Goal: Task Accomplishment & Management: Manage account settings

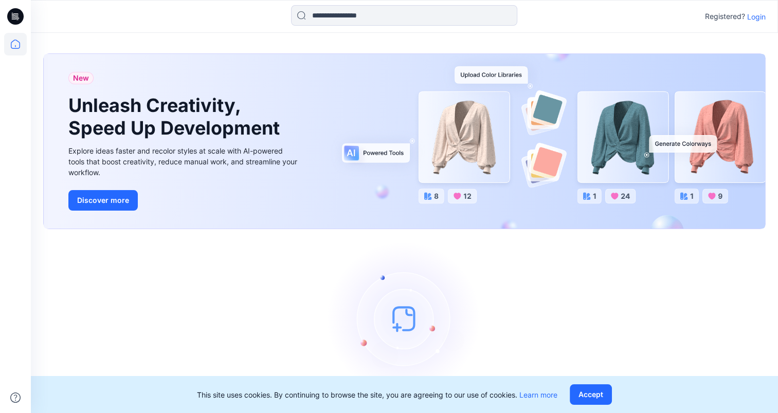
click at [749, 16] on p "Login" at bounding box center [756, 16] width 19 height 11
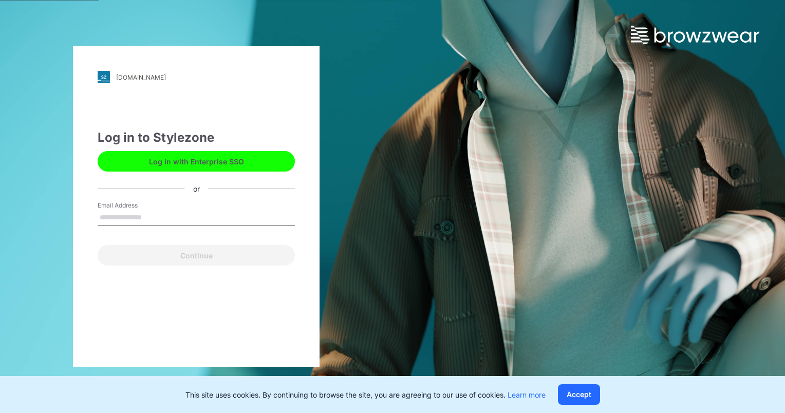
click at [160, 214] on input "Email Address" at bounding box center [196, 217] width 197 height 15
type input "**********"
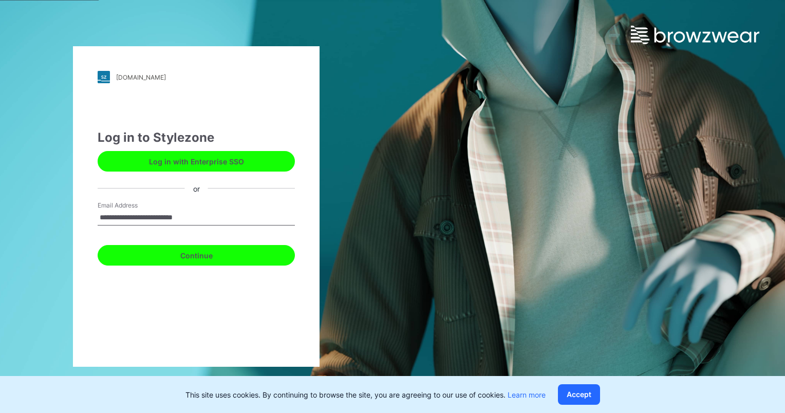
click at [200, 253] on button "Continue" at bounding box center [196, 255] width 197 height 21
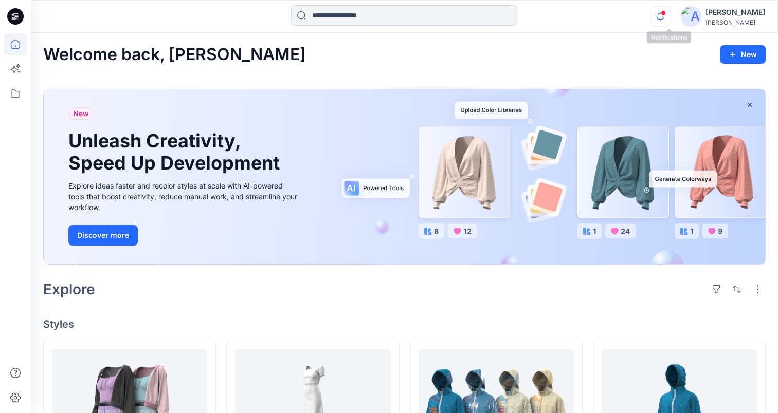
click at [668, 14] on icon "button" at bounding box center [660, 16] width 20 height 21
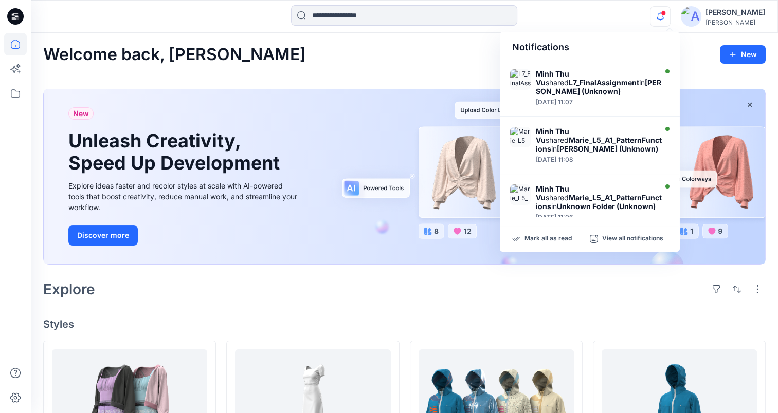
click at [731, 12] on div "[PERSON_NAME]" at bounding box center [735, 12] width 60 height 12
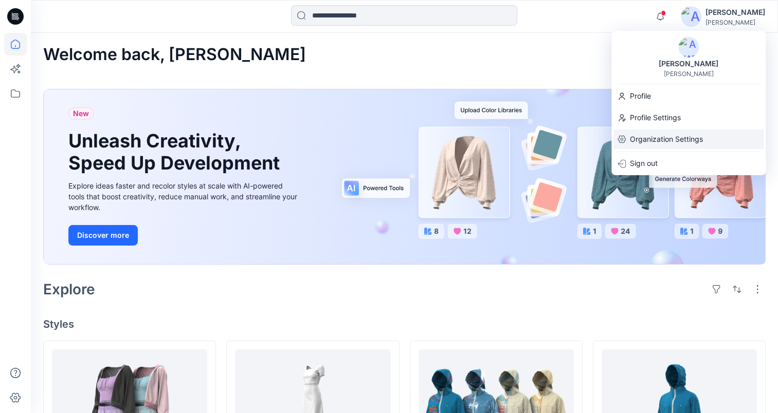
click at [662, 141] on p "Organization Settings" at bounding box center [666, 140] width 73 height 20
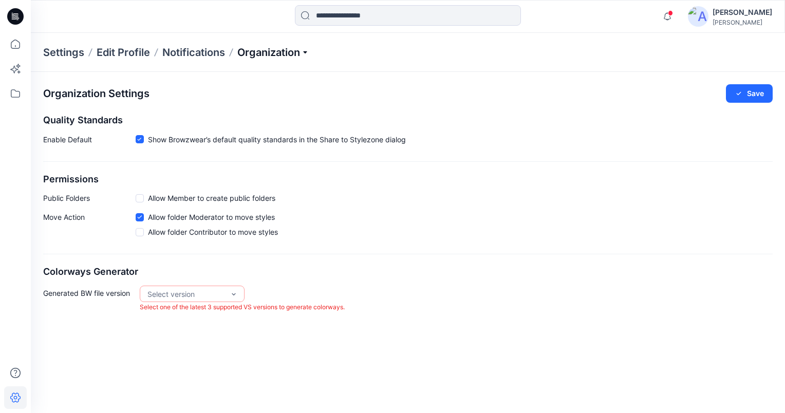
click at [263, 48] on p "Organization" at bounding box center [273, 52] width 72 height 14
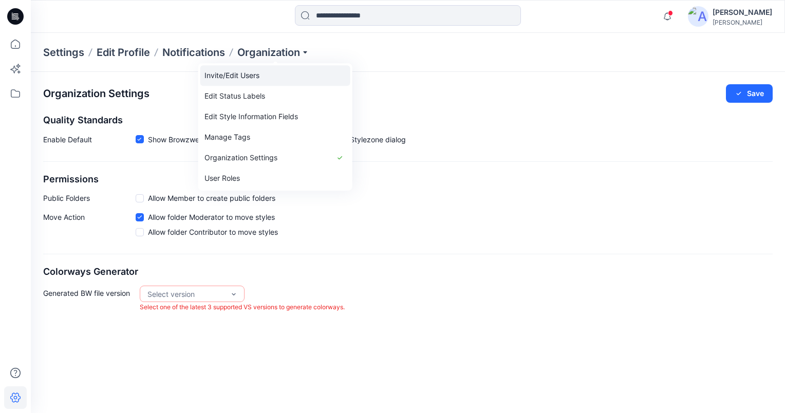
click at [248, 76] on link "Invite/Edit Users" at bounding box center [275, 75] width 150 height 21
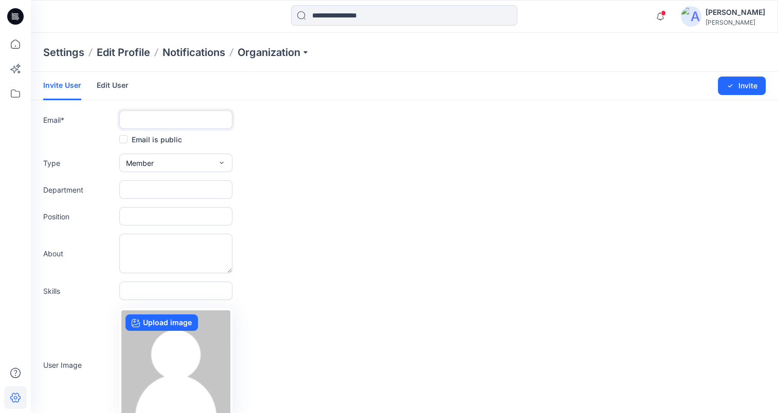
click at [213, 111] on input "text" at bounding box center [175, 120] width 113 height 19
paste input "**********"
type input "**********"
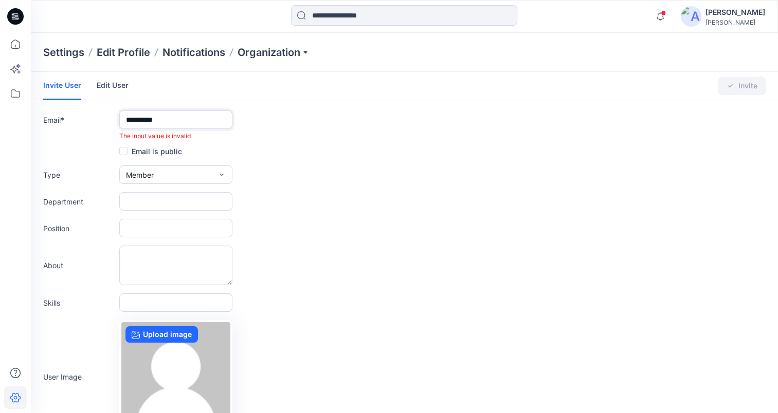
drag, startPoint x: 182, startPoint y: 127, endPoint x: 108, endPoint y: 125, distance: 74.0
click at [108, 125] on div "**********" at bounding box center [404, 126] width 722 height 30
click at [168, 136] on span "Please enter email address" at bounding box center [157, 136] width 77 height 8
click at [175, 127] on input "text" at bounding box center [175, 120] width 113 height 19
paste input "**********"
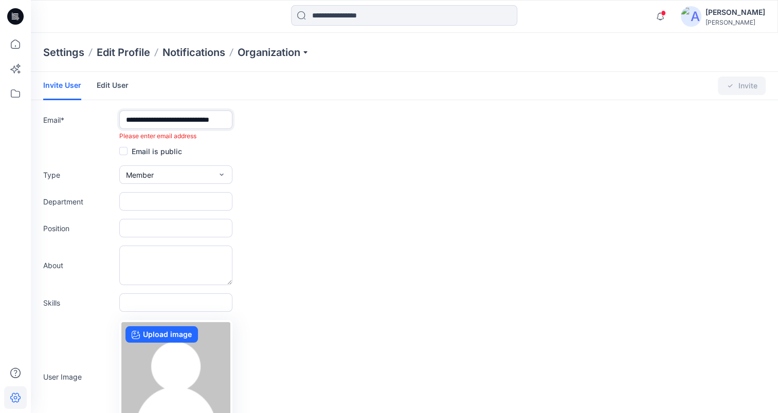
scroll to position [0, 19]
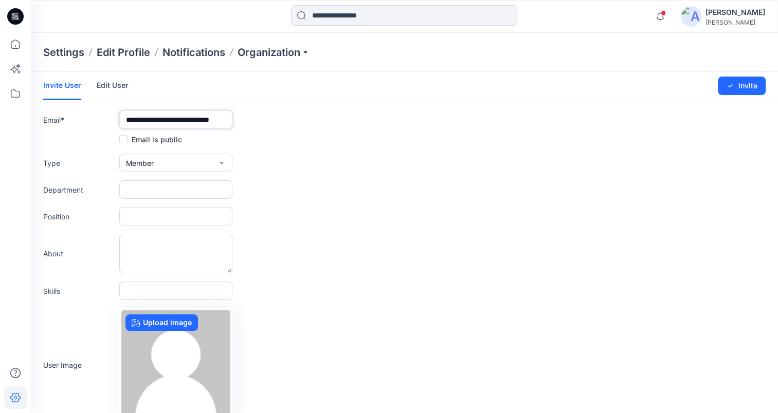
type input "**********"
click at [294, 141] on div "Email is public" at bounding box center [404, 139] width 722 height 12
click at [222, 154] on button "Member" at bounding box center [175, 163] width 113 height 19
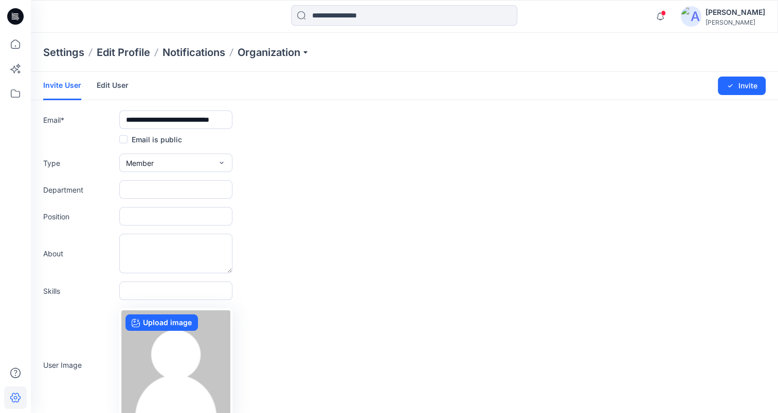
click at [315, 158] on div "Type Member External Member Admin" at bounding box center [404, 163] width 722 height 19
click at [745, 84] on button "Invite" at bounding box center [741, 86] width 48 height 19
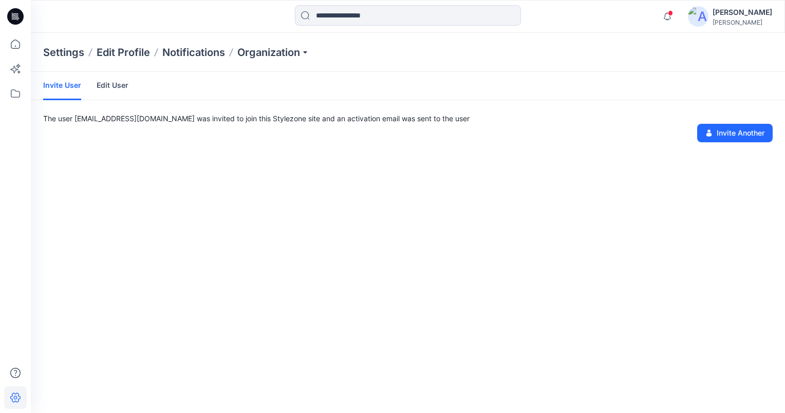
click at [127, 85] on div "Invite User Edit User" at bounding box center [93, 86] width 101 height 28
click at [117, 83] on link "Edit User" at bounding box center [113, 85] width 32 height 27
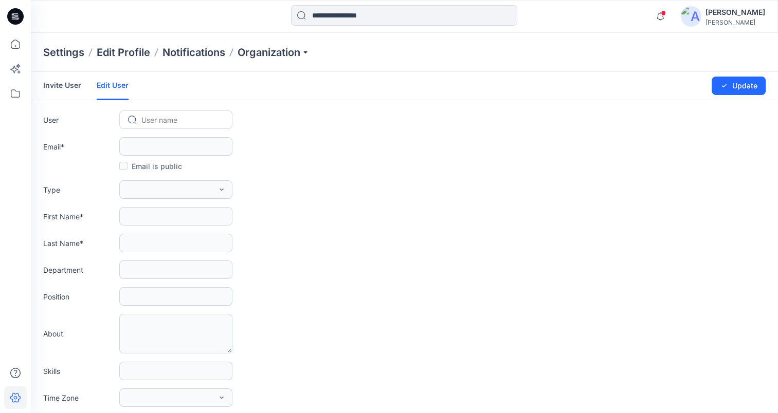
click at [54, 91] on link "Invite User" at bounding box center [62, 85] width 38 height 27
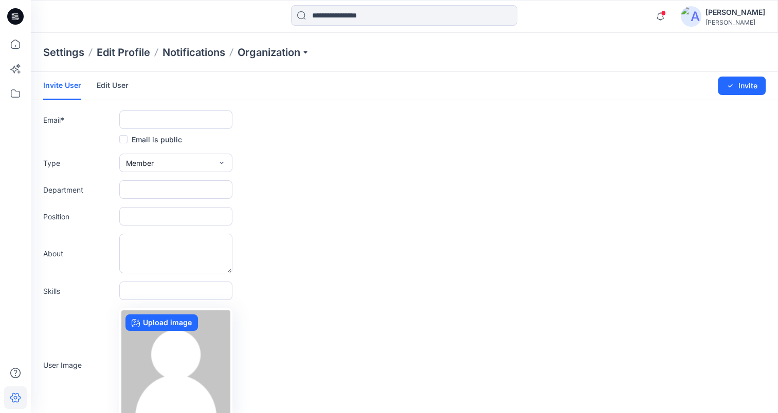
click at [123, 85] on link "Edit User" at bounding box center [113, 85] width 32 height 27
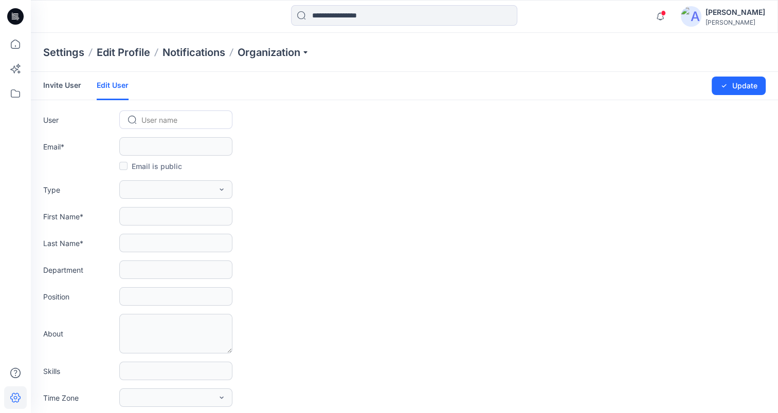
click at [201, 115] on div at bounding box center [181, 120] width 81 height 13
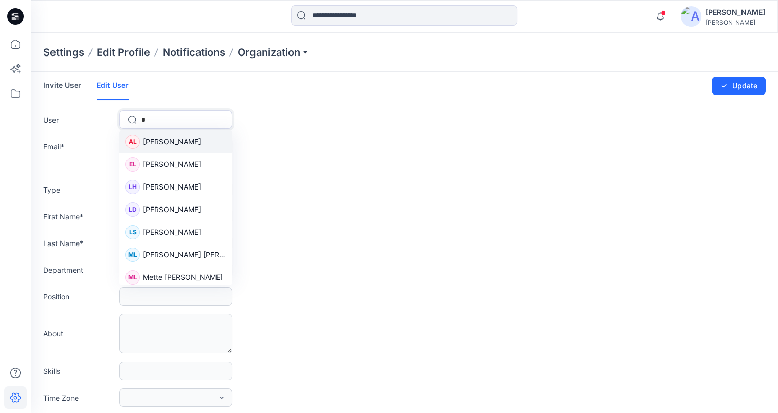
type input "**"
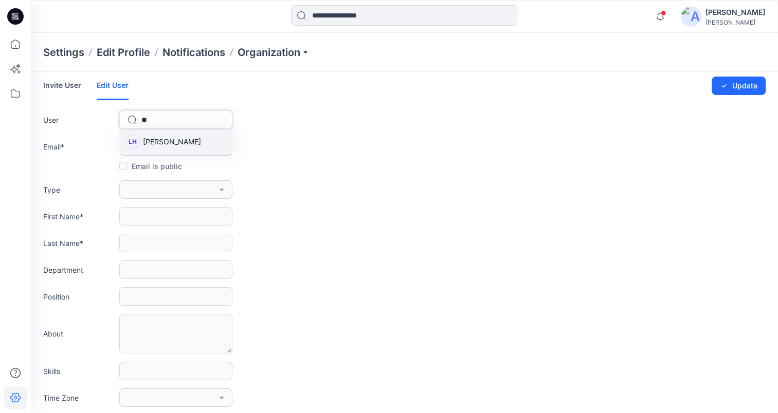
click at [200, 137] on div "[PERSON_NAME]" at bounding box center [175, 142] width 113 height 23
type input "**********"
type input "****"
type input "**********"
drag, startPoint x: 249, startPoint y: 122, endPoint x: 243, endPoint y: 85, distance: 37.5
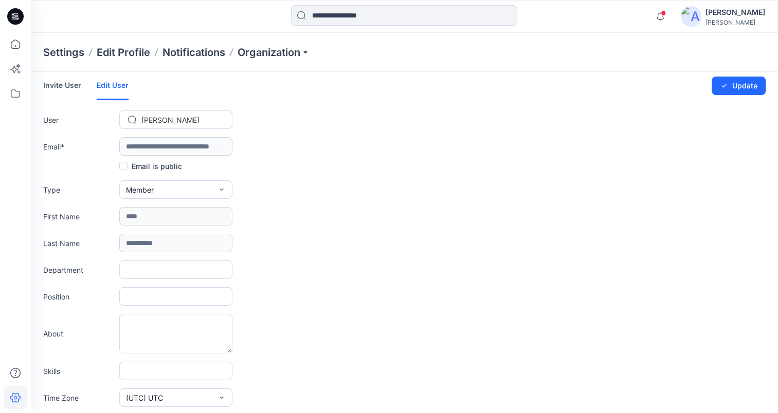
click at [250, 120] on div "User option [object Object], selected. Lene Hetlesæter" at bounding box center [404, 120] width 722 height 19
click at [12, 99] on icon at bounding box center [15, 93] width 23 height 23
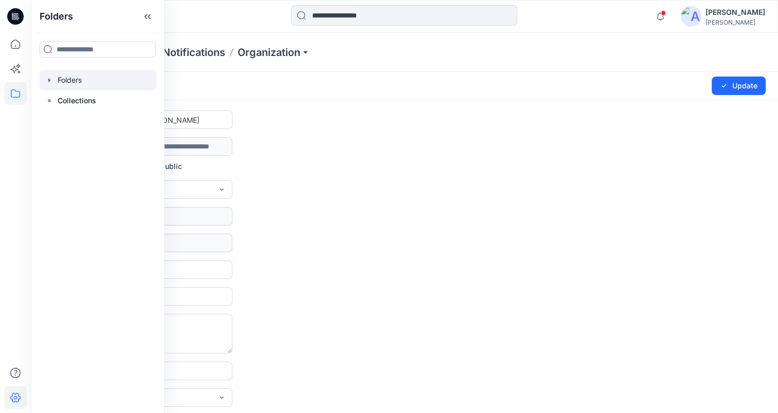
click at [106, 78] on div at bounding box center [97, 80] width 117 height 21
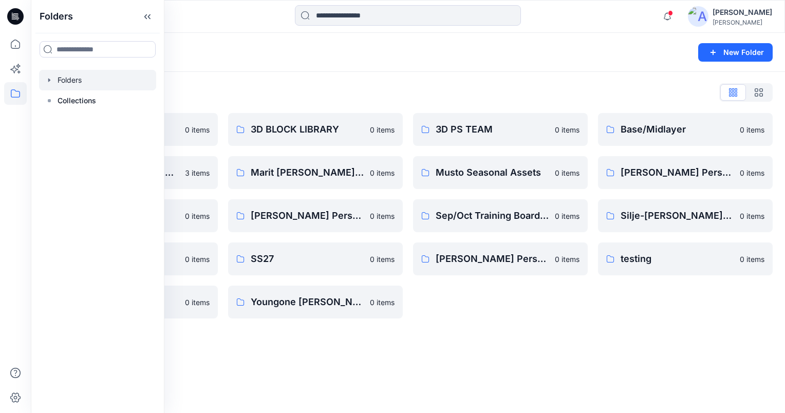
click at [346, 95] on div "Folders List" at bounding box center [408, 92] width 730 height 16
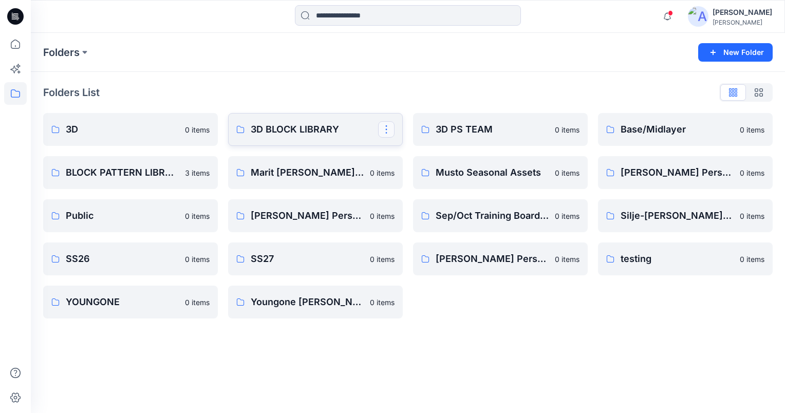
click at [381, 131] on button "button" at bounding box center [386, 129] width 16 height 16
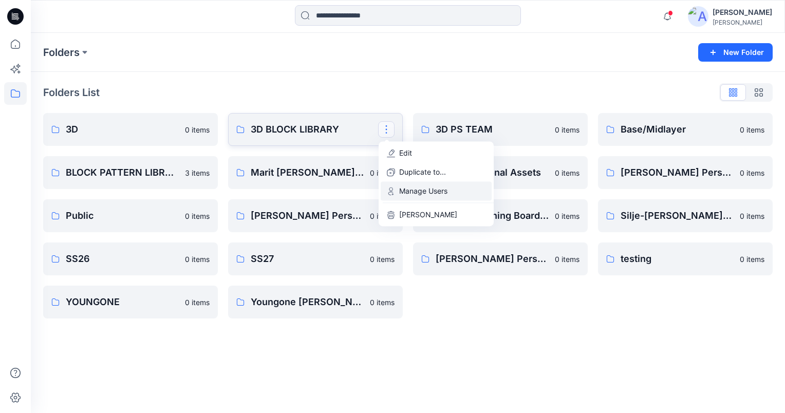
click at [425, 188] on p "Manage Users" at bounding box center [423, 191] width 48 height 11
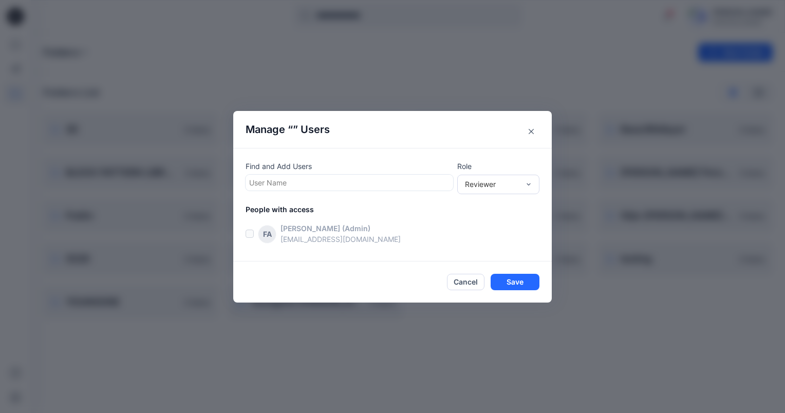
click at [408, 182] on div at bounding box center [349, 182] width 200 height 13
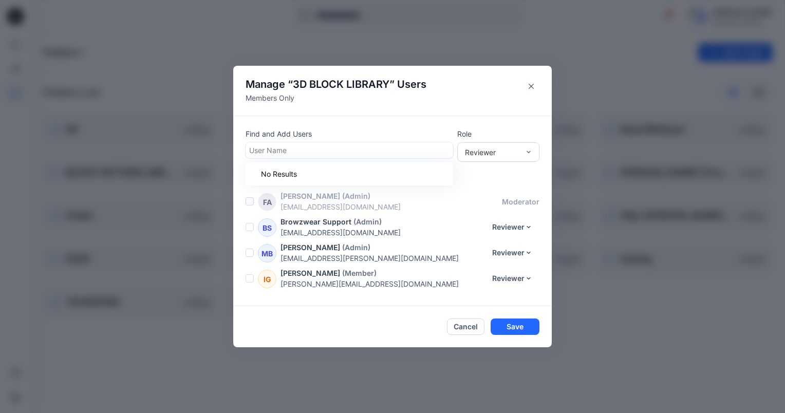
scroll to position [1152, 0]
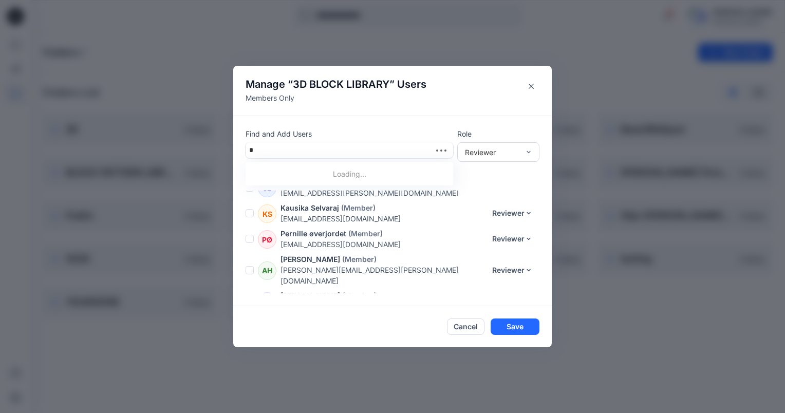
type input "**"
click at [382, 179] on div "[PERSON_NAME]" at bounding box center [349, 176] width 195 height 14
click at [506, 329] on button "Save" at bounding box center [515, 327] width 49 height 16
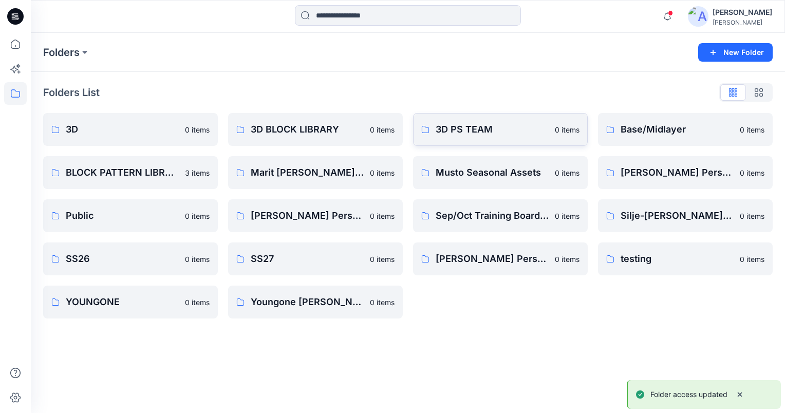
click at [517, 125] on p "3D PS TEAM" at bounding box center [492, 129] width 113 height 14
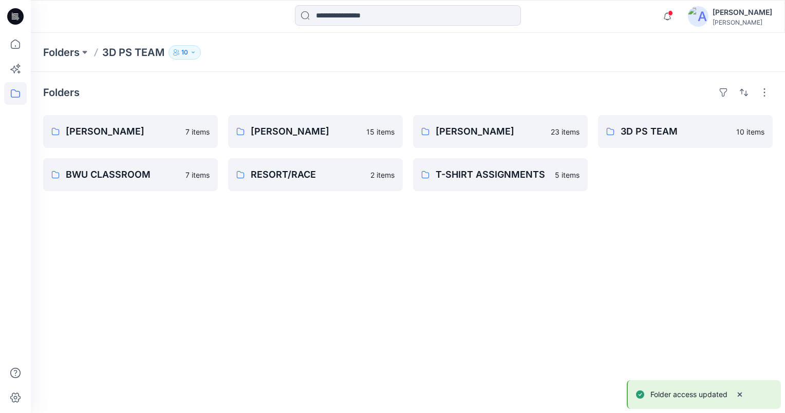
click at [189, 56] on button "10" at bounding box center [185, 52] width 32 height 14
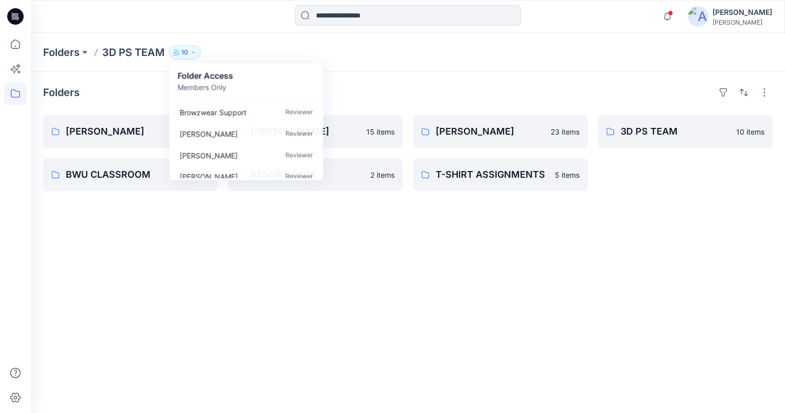
drag, startPoint x: 390, startPoint y: 95, endPoint x: 240, endPoint y: 85, distance: 150.9
click at [389, 93] on div "Folders" at bounding box center [408, 92] width 730 height 16
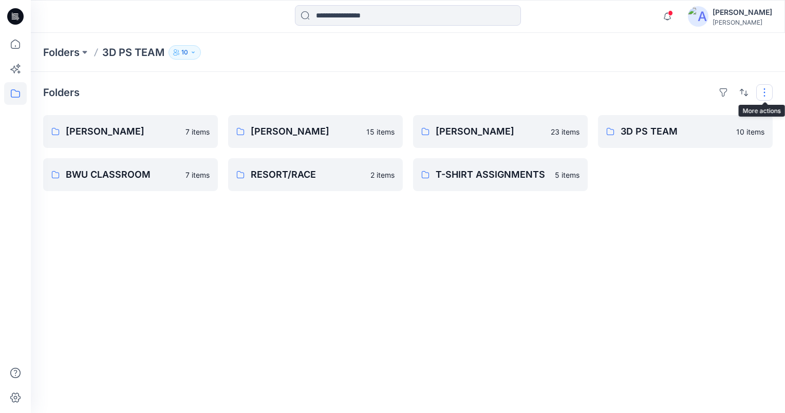
drag, startPoint x: 765, startPoint y: 99, endPoint x: 761, endPoint y: 96, distance: 5.5
click at [764, 99] on button "button" at bounding box center [765, 92] width 16 height 16
click at [445, 120] on link "[PERSON_NAME] 23 items" at bounding box center [500, 131] width 175 height 33
drag, startPoint x: 298, startPoint y: 65, endPoint x: 293, endPoint y: 47, distance: 18.1
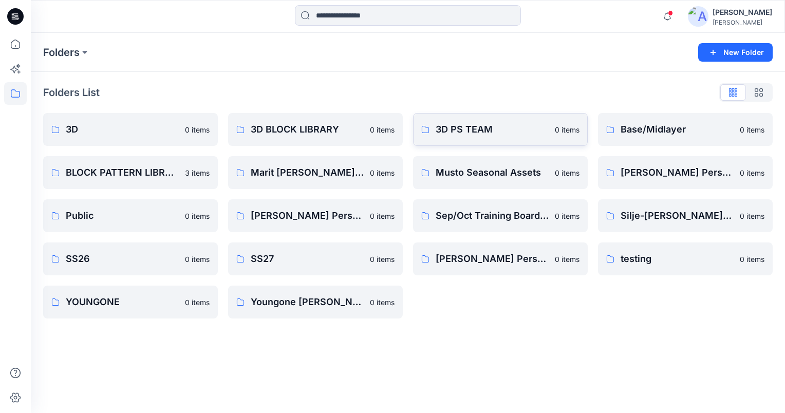
click at [419, 135] on link "3D PS TEAM 0 items" at bounding box center [500, 129] width 175 height 33
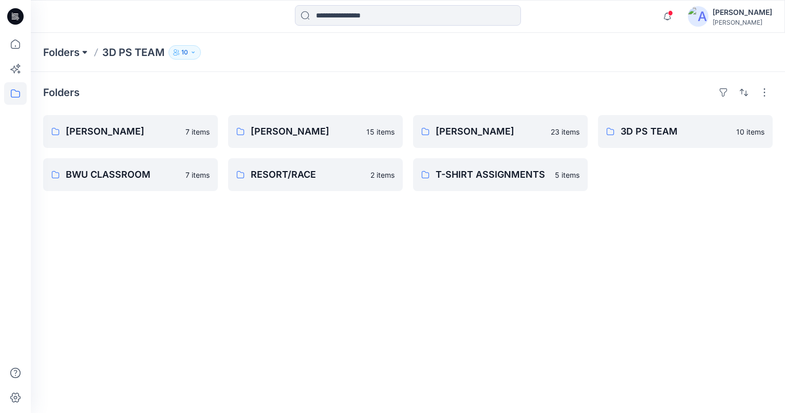
click at [82, 53] on button at bounding box center [85, 52] width 10 height 14
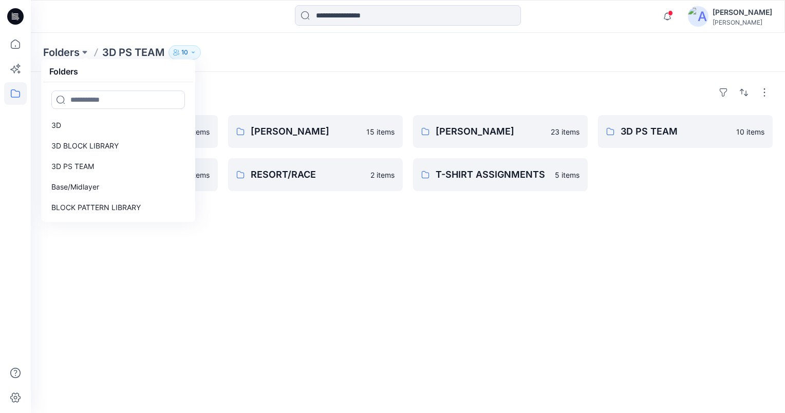
click at [263, 75] on div "Folders [PERSON_NAME] 7 items BWU CLASSROOM 7 items [PERSON_NAME] 15 items RESO…" at bounding box center [408, 242] width 755 height 341
